Goal: Information Seeking & Learning: Find specific fact

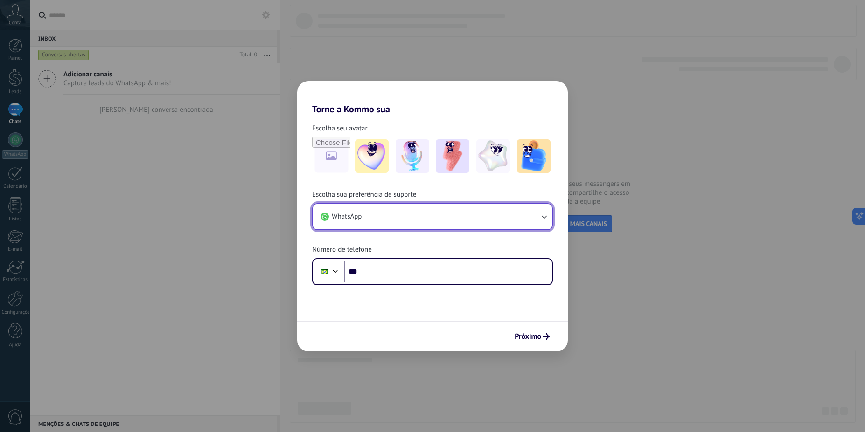
click at [411, 220] on button "WhatsApp" at bounding box center [432, 216] width 239 height 25
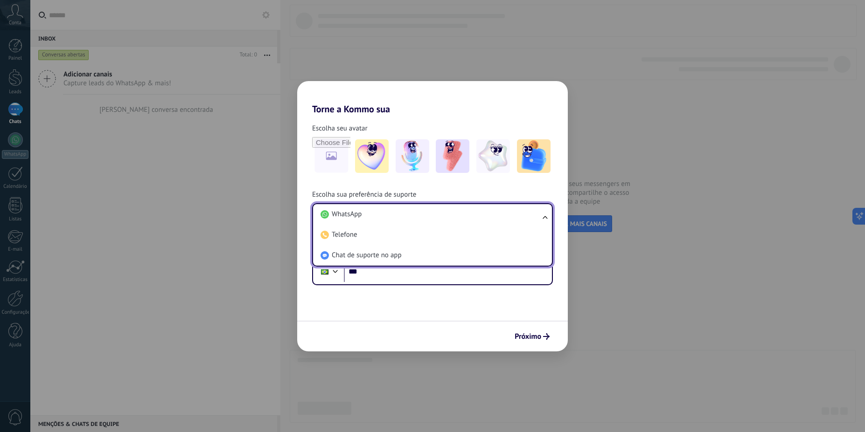
drag, startPoint x: 461, startPoint y: 245, endPoint x: 527, endPoint y: 288, distance: 78.1
click at [461, 246] on li "Chat de suporte no app" at bounding box center [431, 255] width 228 height 21
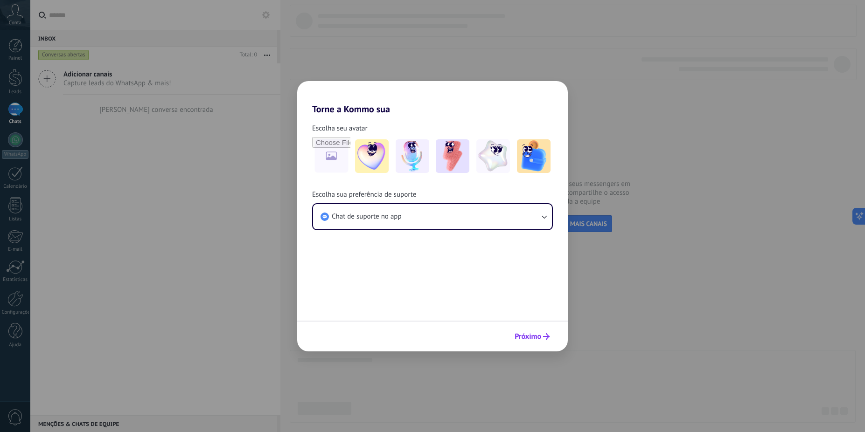
click at [542, 341] on button "Próximo" at bounding box center [531, 337] width 43 height 16
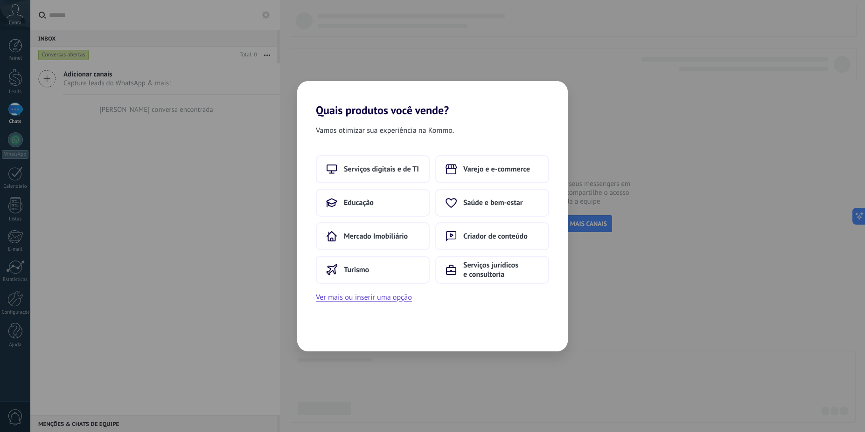
drag, startPoint x: 479, startPoint y: 270, endPoint x: 459, endPoint y: 3, distance: 267.5
click at [476, 267] on span "Serviços jurídicos e consultoria" at bounding box center [501, 270] width 76 height 19
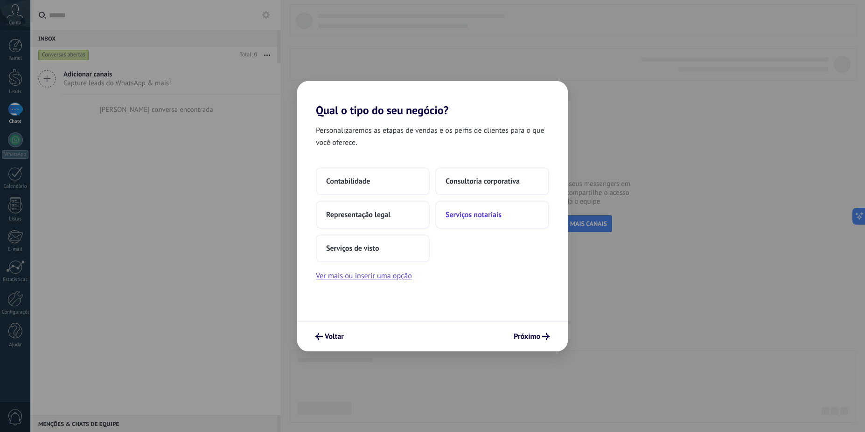
click at [481, 212] on span "Serviços notariais" at bounding box center [473, 214] width 56 height 9
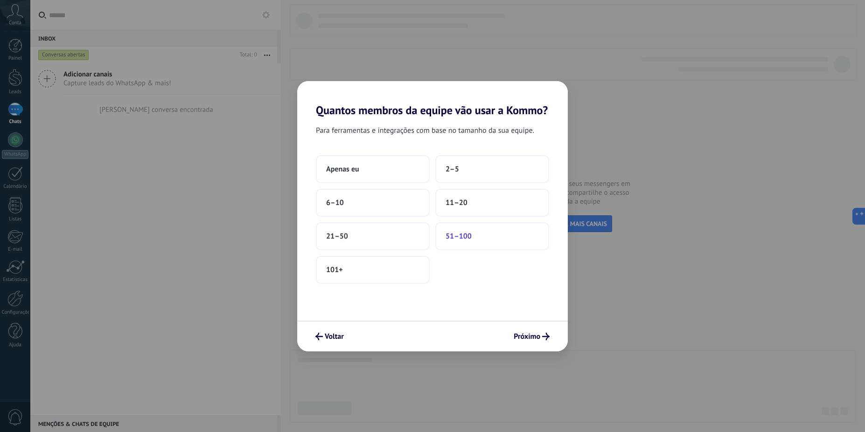
click at [483, 236] on button "51–100" at bounding box center [492, 236] width 114 height 28
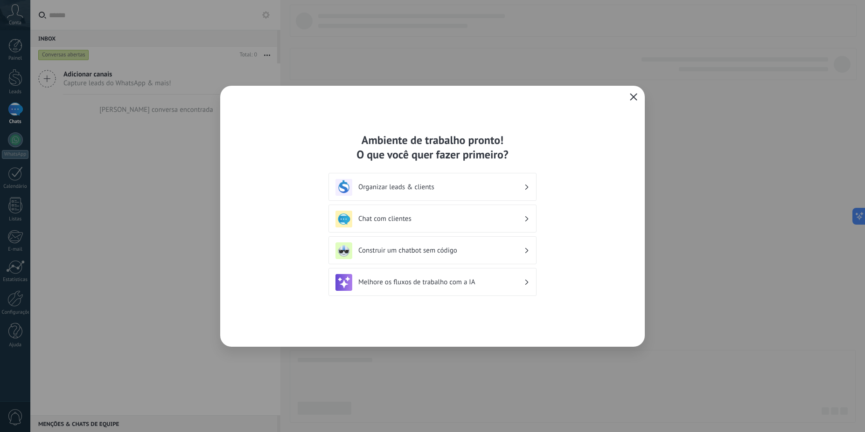
click at [636, 101] on span "button" at bounding box center [633, 97] width 7 height 8
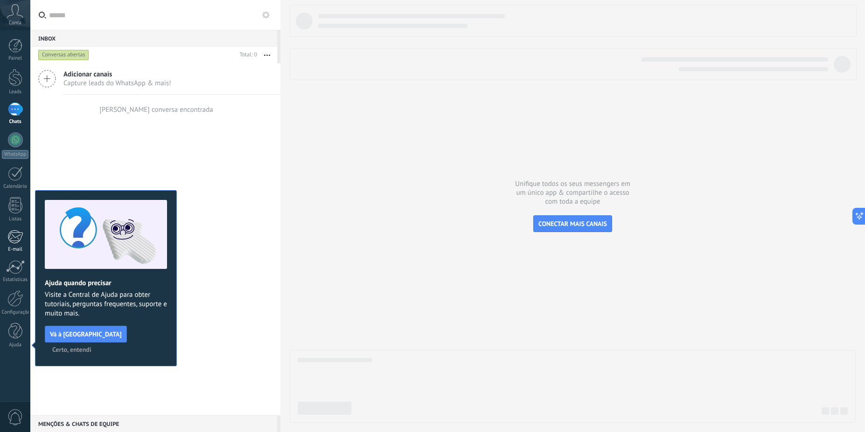
click at [19, 243] on div at bounding box center [14, 237] width 15 height 14
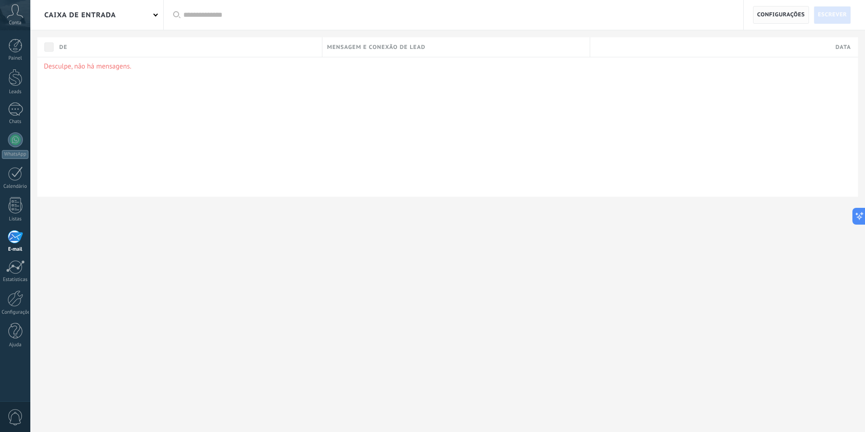
click at [778, 11] on span "Configurações" at bounding box center [781, 15] width 48 height 17
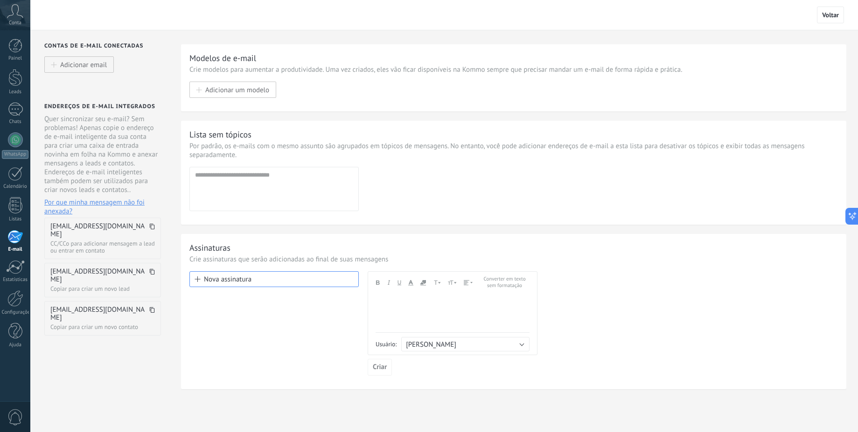
click at [150, 224] on use at bounding box center [152, 227] width 5 height 6
click at [151, 225] on icon at bounding box center [152, 227] width 6 height 6
click at [151, 233] on span at bounding box center [152, 230] width 6 height 15
click at [151, 230] on span at bounding box center [152, 230] width 6 height 15
click at [151, 229] on span at bounding box center [152, 230] width 6 height 15
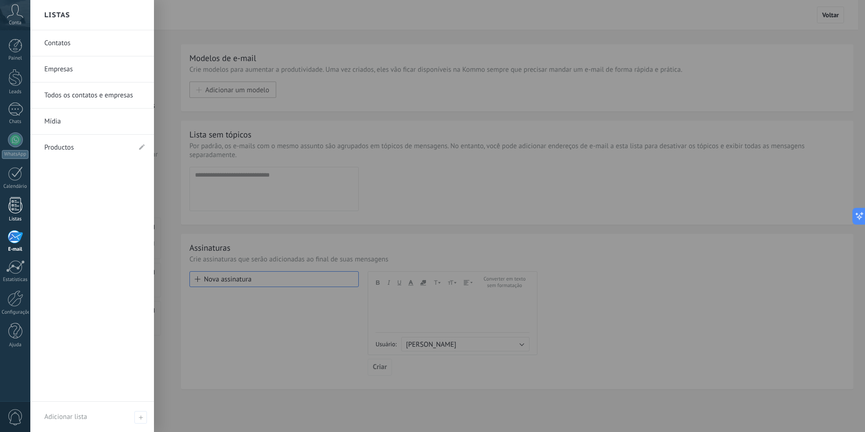
click at [18, 210] on div at bounding box center [15, 205] width 14 height 16
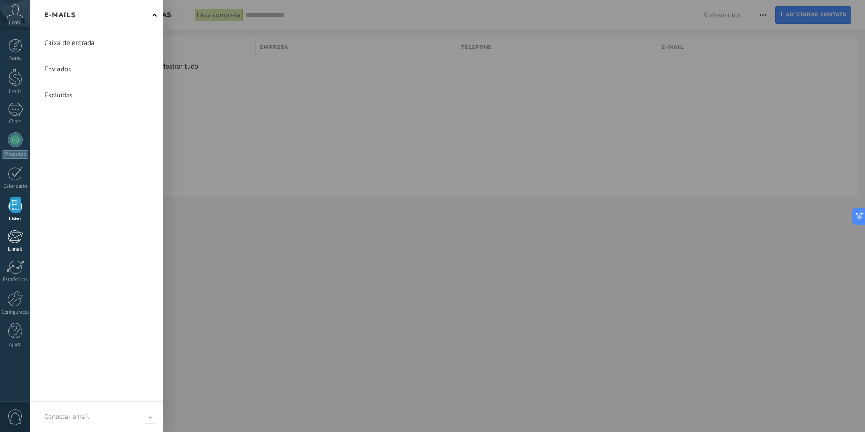
click at [12, 251] on div "E-mail" at bounding box center [15, 250] width 27 height 6
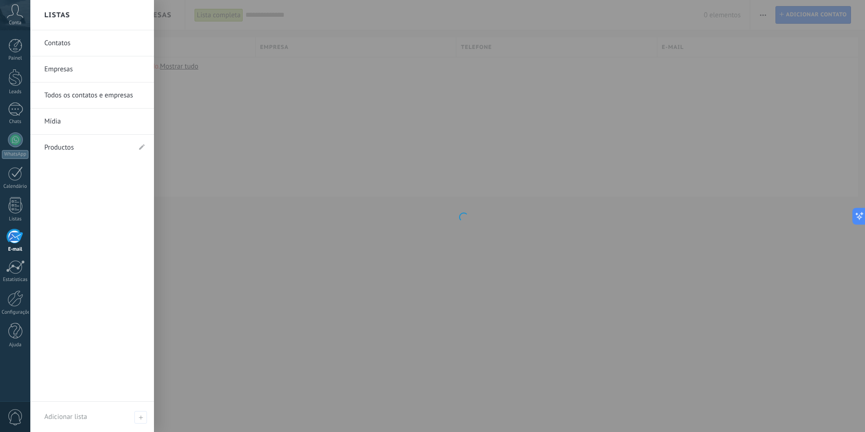
drag, startPoint x: 19, startPoint y: 218, endPoint x: 125, endPoint y: 62, distance: 189.0
click at [18, 218] on div "Listas" at bounding box center [15, 219] width 27 height 6
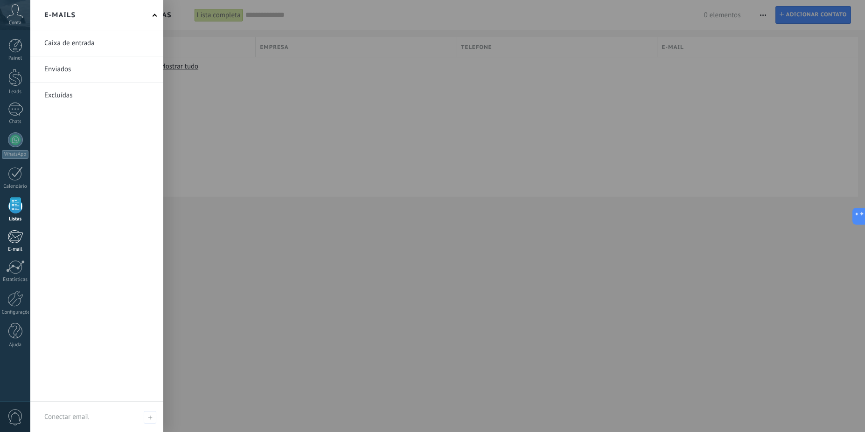
click at [22, 247] on div "E-mail" at bounding box center [15, 250] width 27 height 6
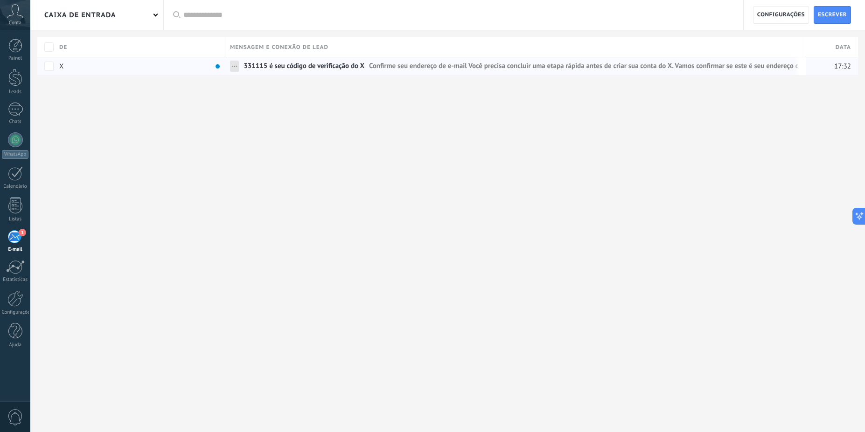
click at [246, 66] on span "331115 é seu código de verificação do X" at bounding box center [303, 69] width 121 height 14
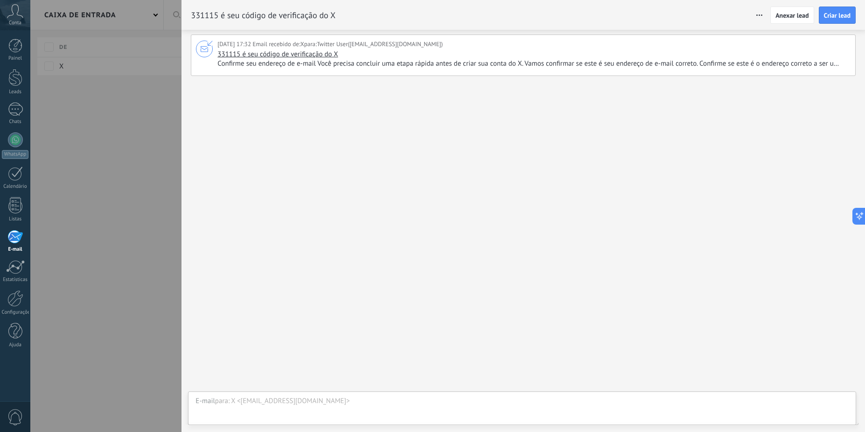
click at [439, 64] on span "Confirme seu endereço de e-mail Você precisa concluir uma etapa rápida antes de…" at bounding box center [532, 63] width 631 height 9
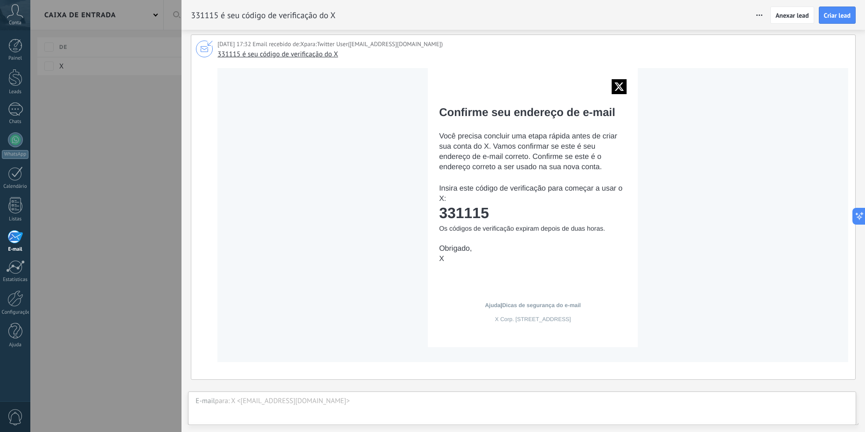
drag, startPoint x: 488, startPoint y: 209, endPoint x: 441, endPoint y: 214, distance: 47.3
click at [441, 214] on td "331115" at bounding box center [532, 213] width 187 height 17
click at [442, 214] on td "331115" at bounding box center [532, 213] width 187 height 17
drag, startPoint x: 442, startPoint y: 215, endPoint x: 382, endPoint y: 225, distance: 60.7
click at [382, 225] on td "Confirme seu endereço de e-mail Você precisa concluir uma etapa rápida antes de…" at bounding box center [532, 207] width 631 height 279
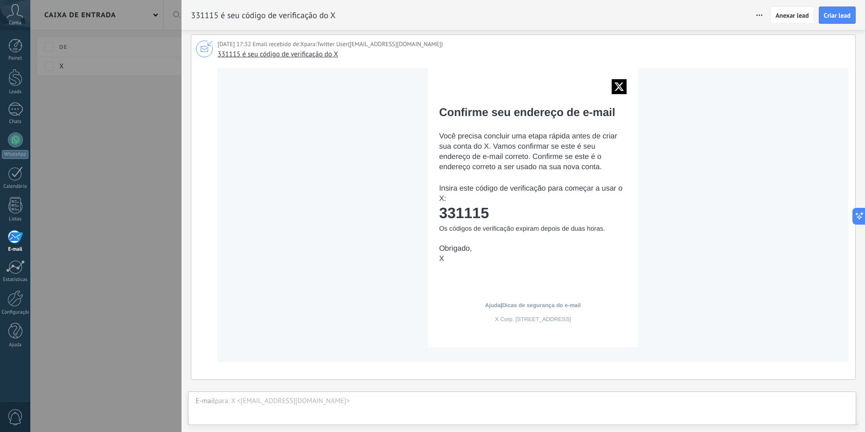
drag, startPoint x: 493, startPoint y: 212, endPoint x: 441, endPoint y: 215, distance: 51.9
click at [441, 215] on td "331115" at bounding box center [532, 213] width 187 height 17
click at [447, 215] on td "331115" at bounding box center [532, 213] width 187 height 17
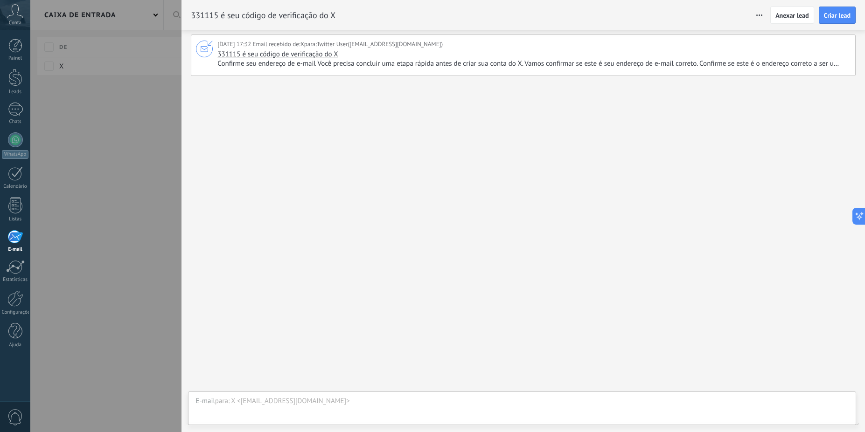
click at [435, 57] on div "331115 é seu código de verificação do X Confirme seu endereço de e-mail Você pr…" at bounding box center [532, 59] width 631 height 19
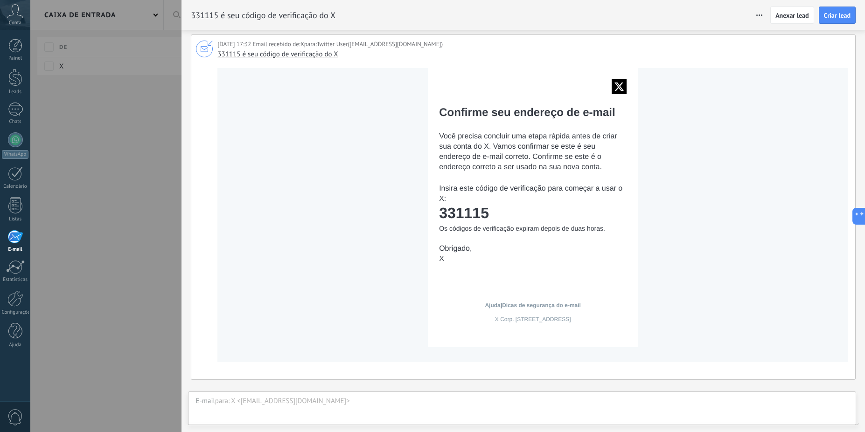
drag, startPoint x: 498, startPoint y: 211, endPoint x: 439, endPoint y: 209, distance: 58.8
click at [439, 209] on td "331115" at bounding box center [532, 213] width 187 height 17
copy td "331115"
click at [354, 255] on td "Confirme seu endereço de e-mail Você precisa concluir uma etapa rápida antes de…" at bounding box center [532, 207] width 631 height 279
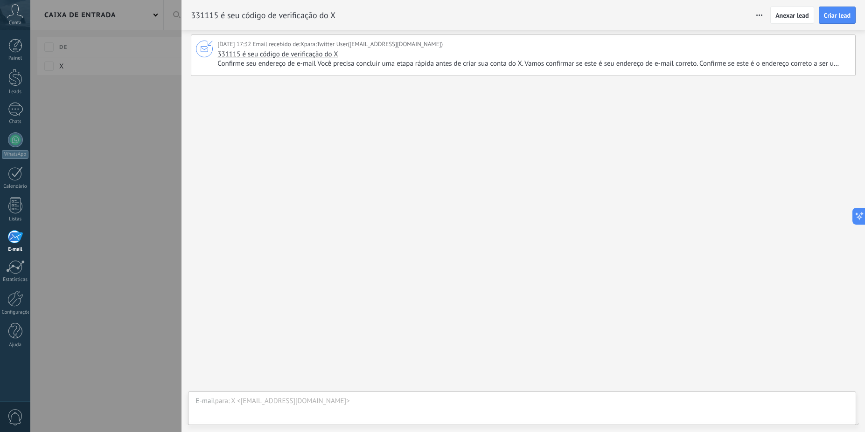
click at [155, 208] on div at bounding box center [432, 216] width 865 height 432
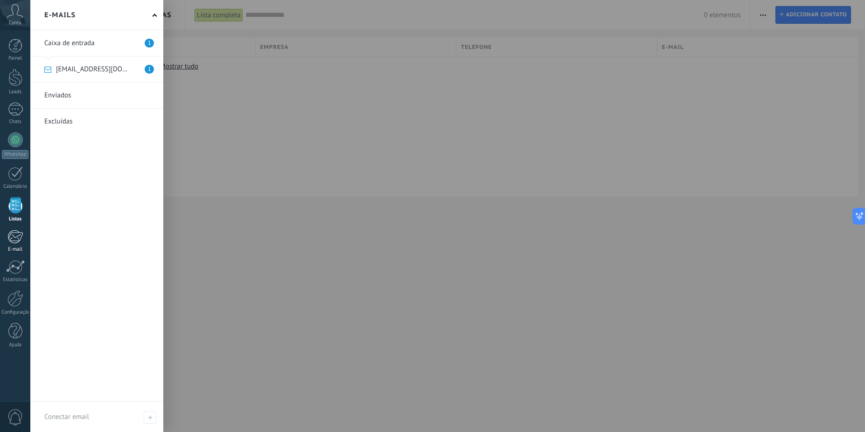
click at [15, 247] on div "E-mail" at bounding box center [15, 250] width 27 height 6
